Goal: Transaction & Acquisition: Download file/media

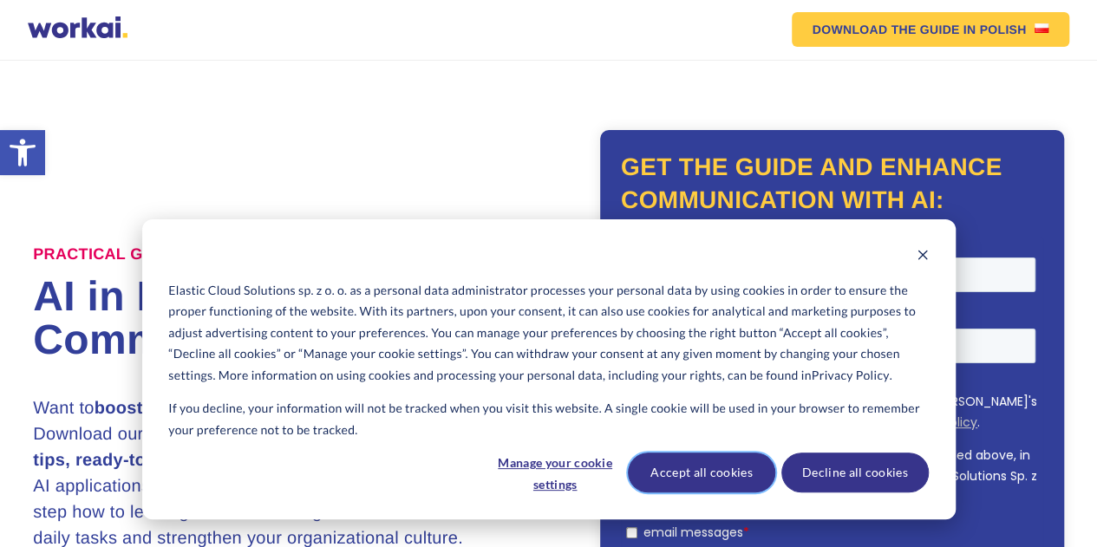
click at [693, 468] on button "Accept all cookies" at bounding box center [701, 473] width 147 height 40
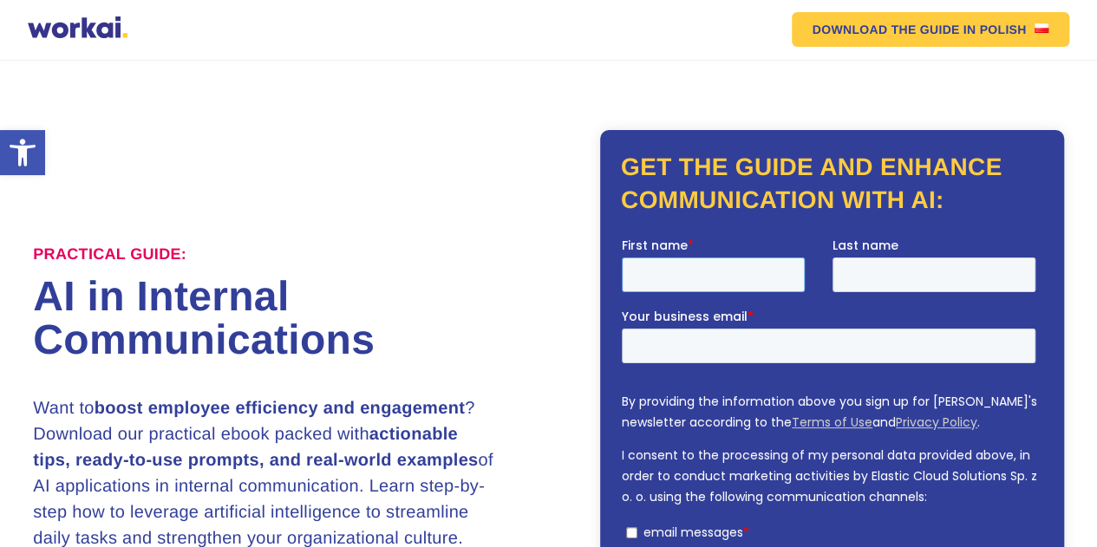
click at [691, 271] on input "First name *" at bounding box center [713, 275] width 183 height 35
type input "İBRAHİM"
click at [912, 274] on input "Last name" at bounding box center [935, 275] width 204 height 35
type input "ARIT"
click at [699, 347] on input "Your business email *" at bounding box center [829, 346] width 414 height 35
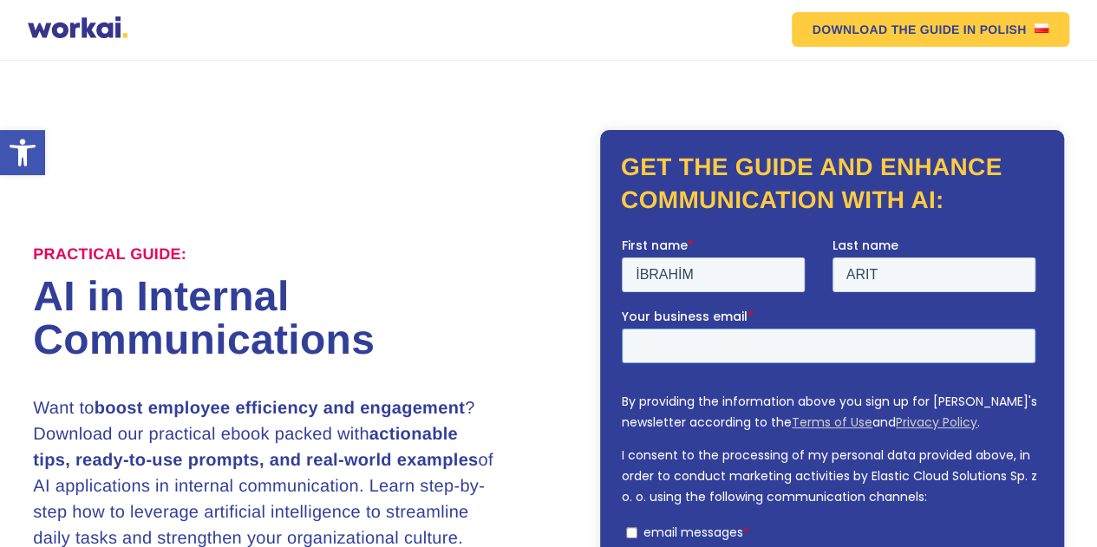
type input "[EMAIL_ADDRESS][DOMAIN_NAME]"
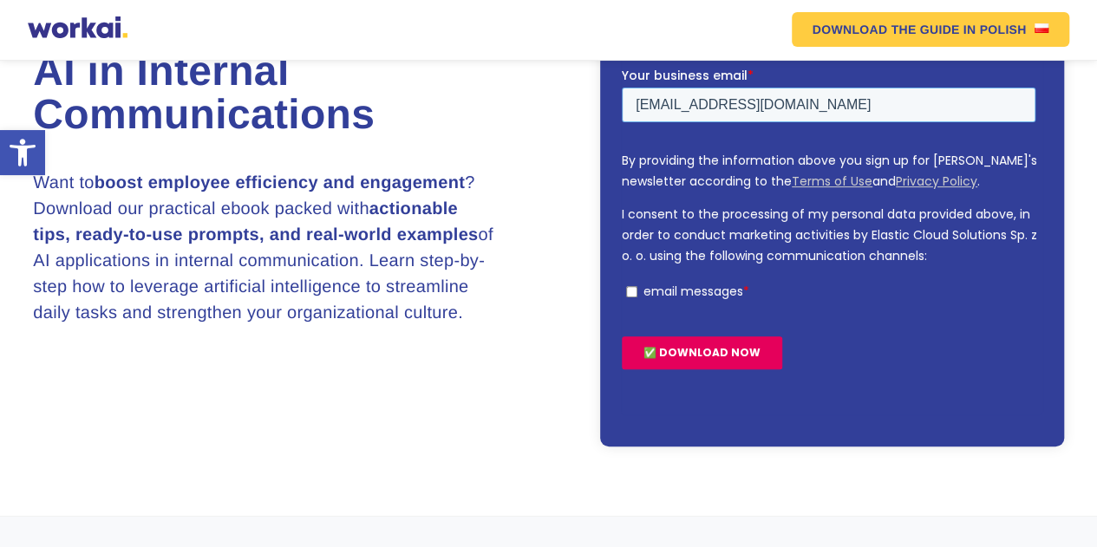
scroll to position [276, 0]
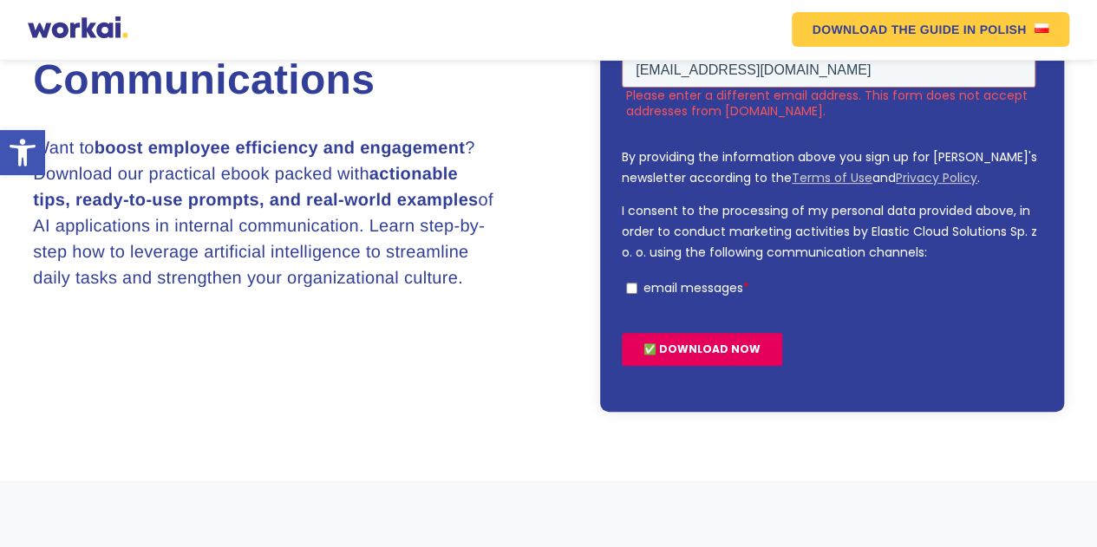
click at [681, 349] on input "✅ DOWNLOAD NOW" at bounding box center [702, 349] width 160 height 33
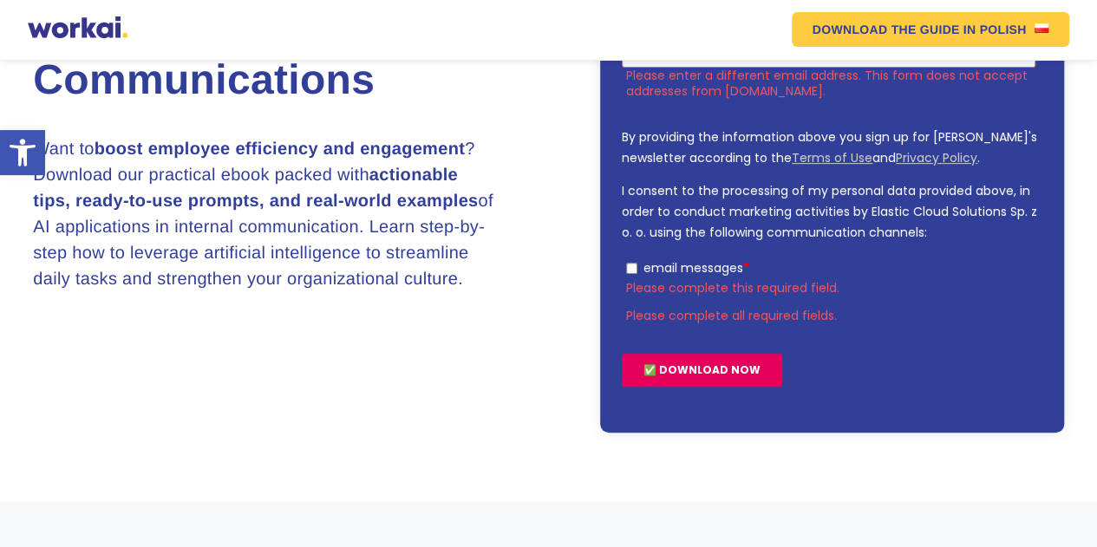
click at [664, 268] on p "email messages" at bounding box center [694, 267] width 100 height 17
click at [638, 268] on input "email messages *" at bounding box center [631, 268] width 11 height 11
checkbox input "true"
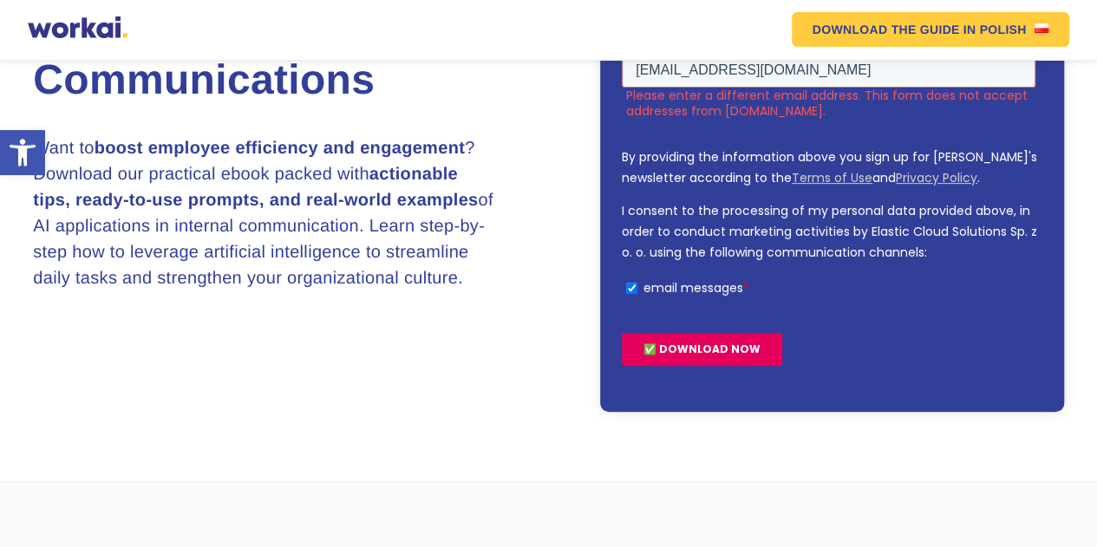
click at [689, 349] on input "✅ DOWNLOAD NOW" at bounding box center [702, 349] width 160 height 33
